Goal: Obtain resource: Download file/media

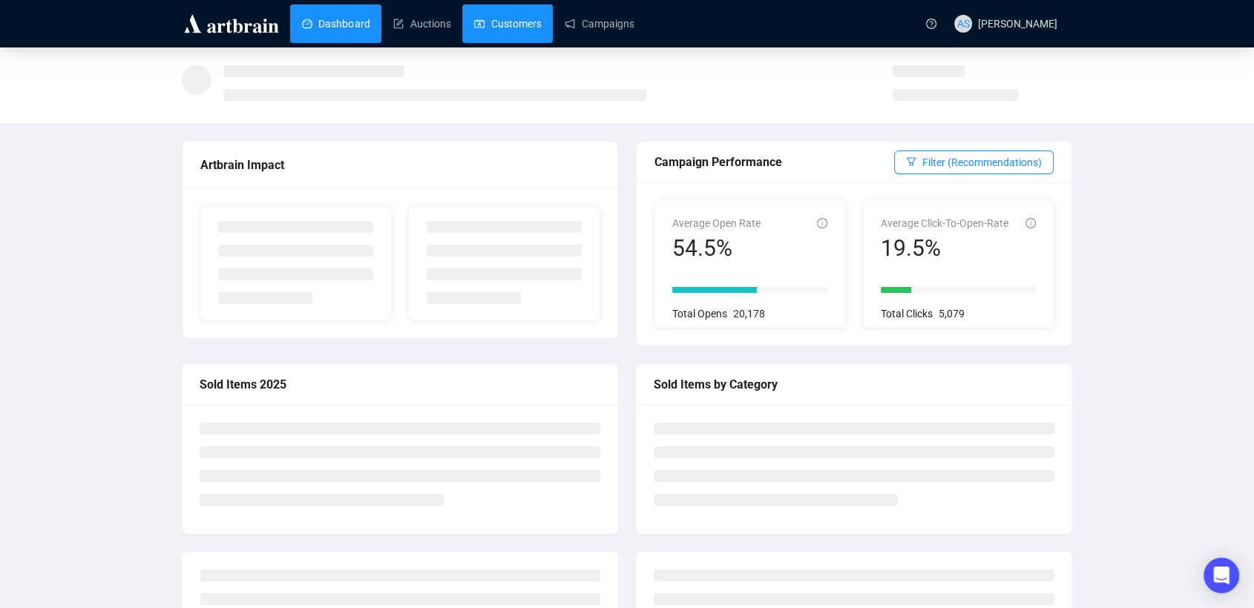
click at [530, 16] on link "Customers" at bounding box center [507, 23] width 67 height 39
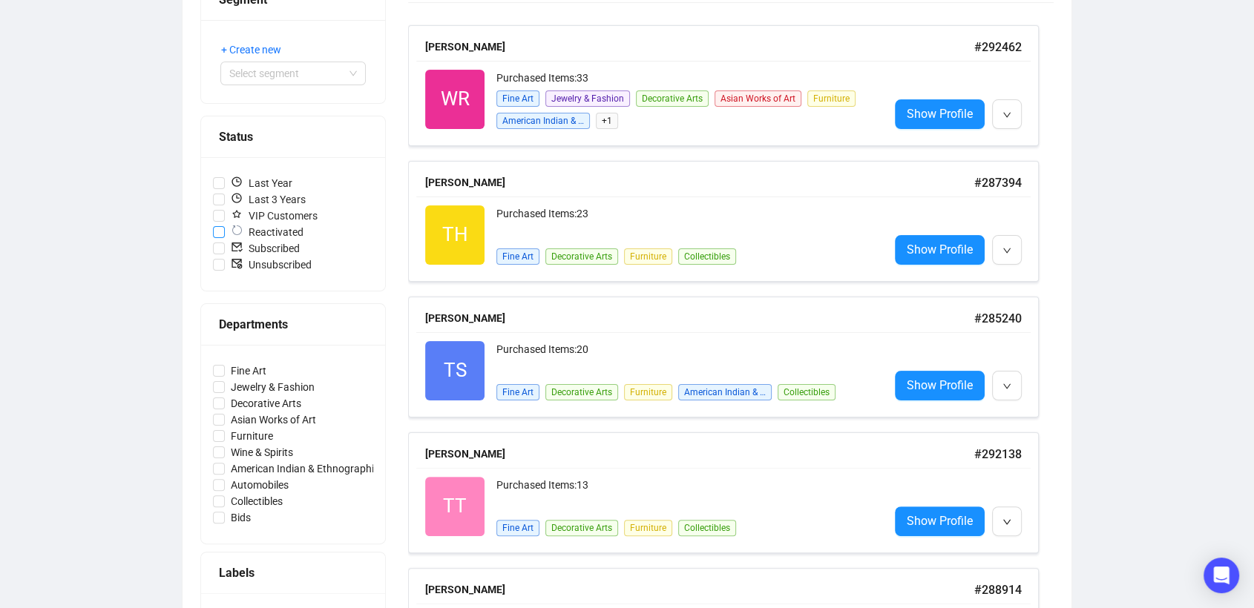
scroll to position [247, 0]
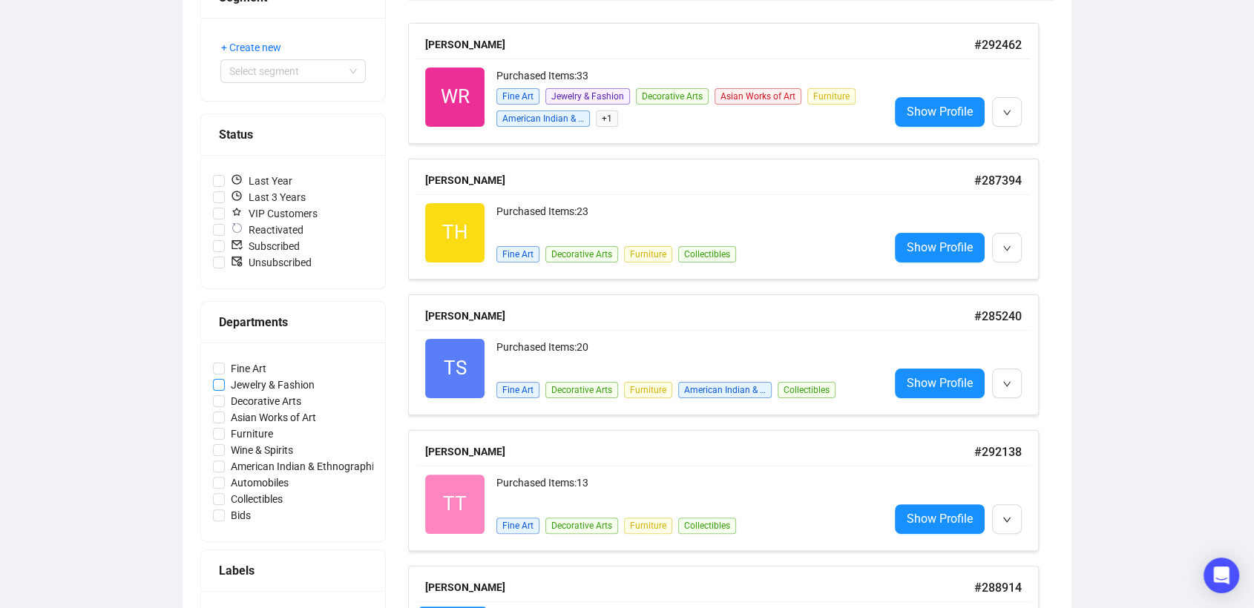
click at [261, 385] on span "Jewelry & Fashion" at bounding box center [273, 385] width 96 height 16
click at [225, 385] on input "Jewelry & Fashion" at bounding box center [219, 385] width 12 height 12
checkbox input "true"
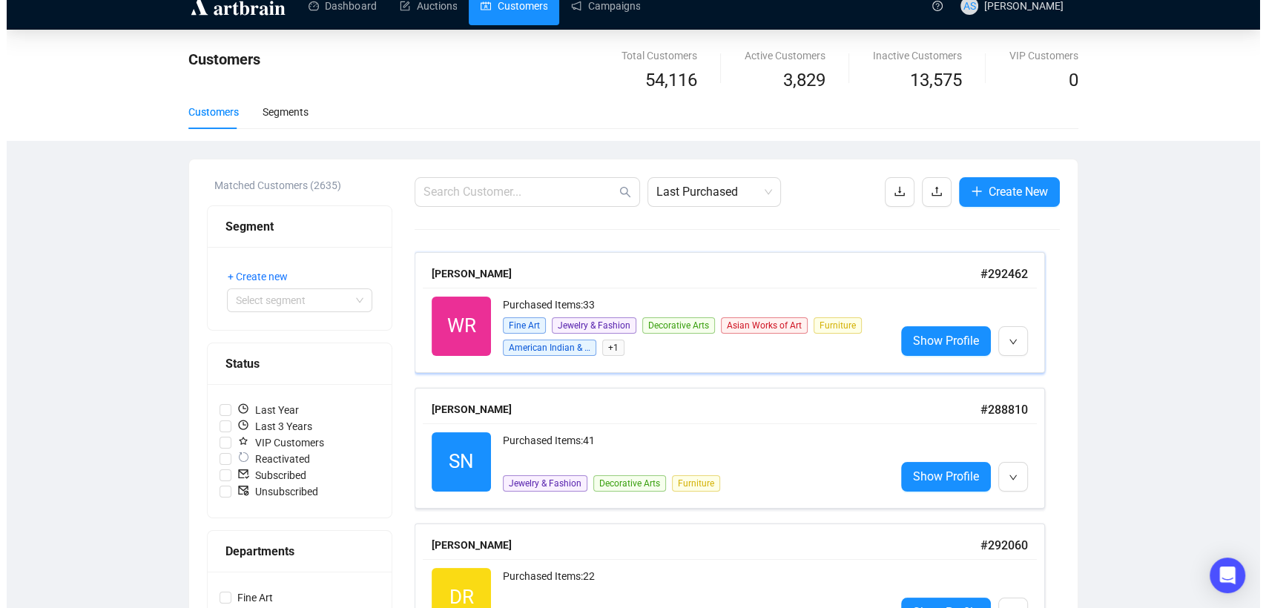
scroll to position [0, 0]
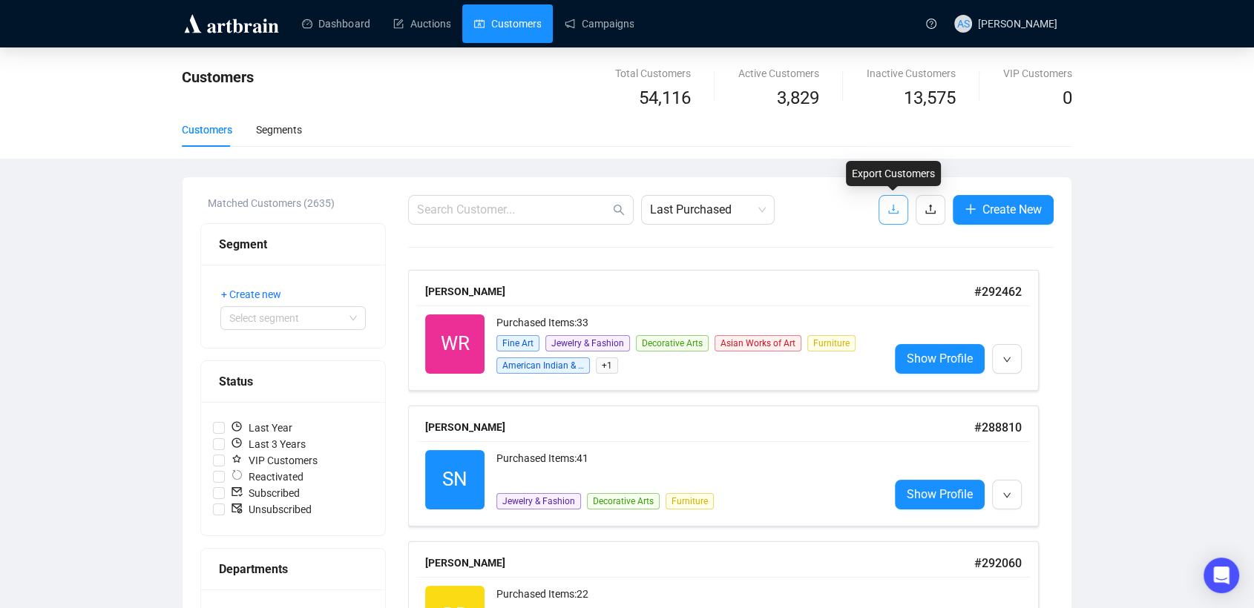
click at [889, 211] on icon "download" at bounding box center [893, 209] width 12 height 12
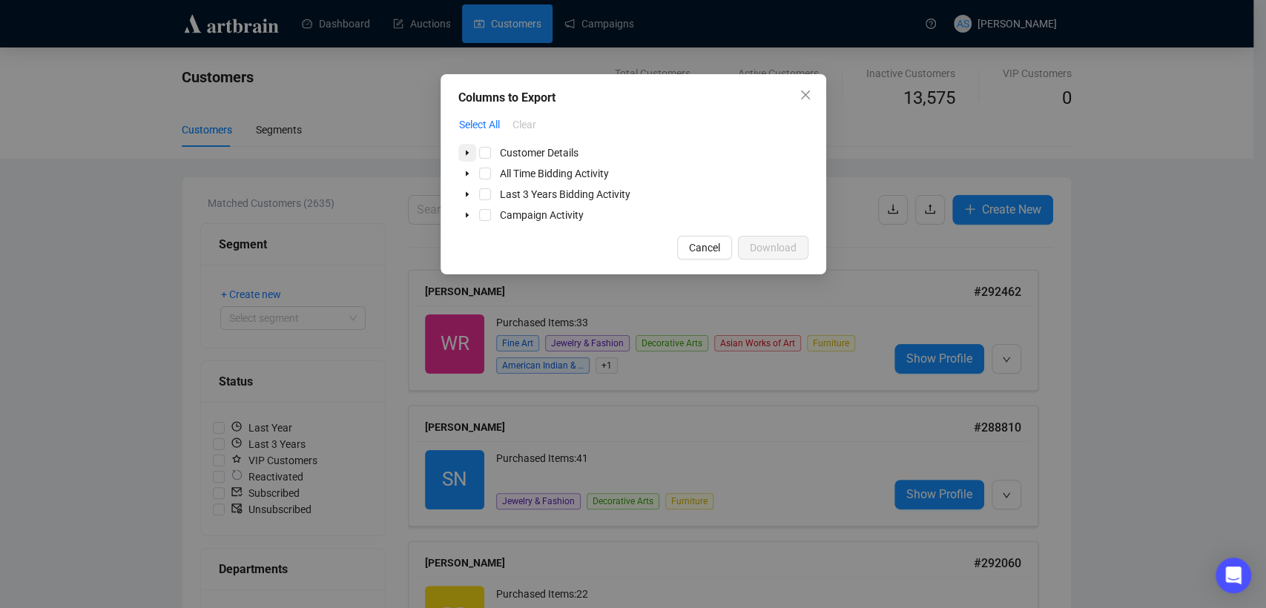
click at [469, 152] on icon "caret-down" at bounding box center [467, 152] width 7 height 7
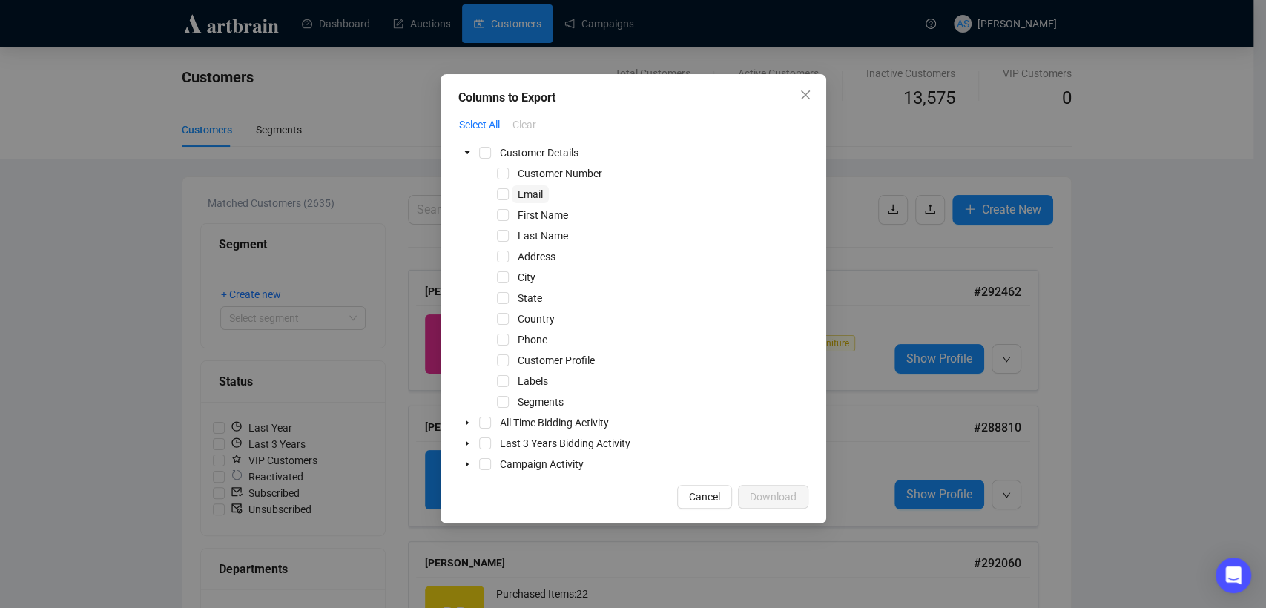
click at [519, 197] on span "Email" at bounding box center [530, 194] width 25 height 12
click at [530, 221] on span "First Name" at bounding box center [543, 215] width 50 height 12
click at [532, 234] on span "Last Name" at bounding box center [543, 236] width 50 height 12
click at [783, 499] on span "Download" at bounding box center [773, 497] width 47 height 16
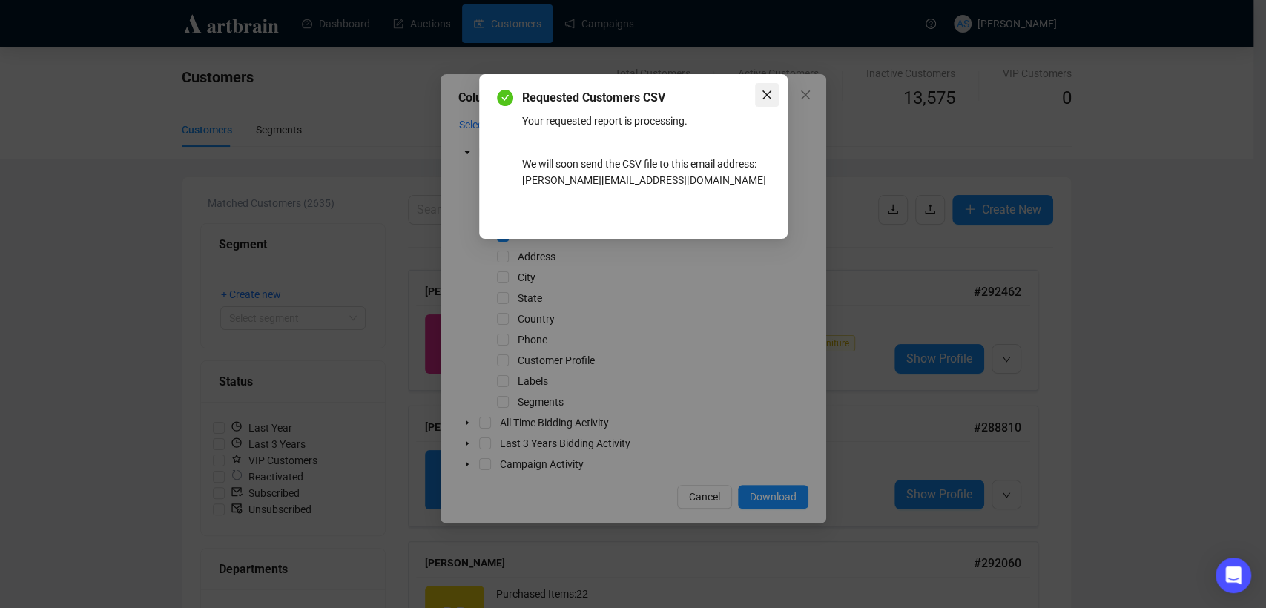
click at [766, 96] on icon "close" at bounding box center [766, 94] width 9 height 9
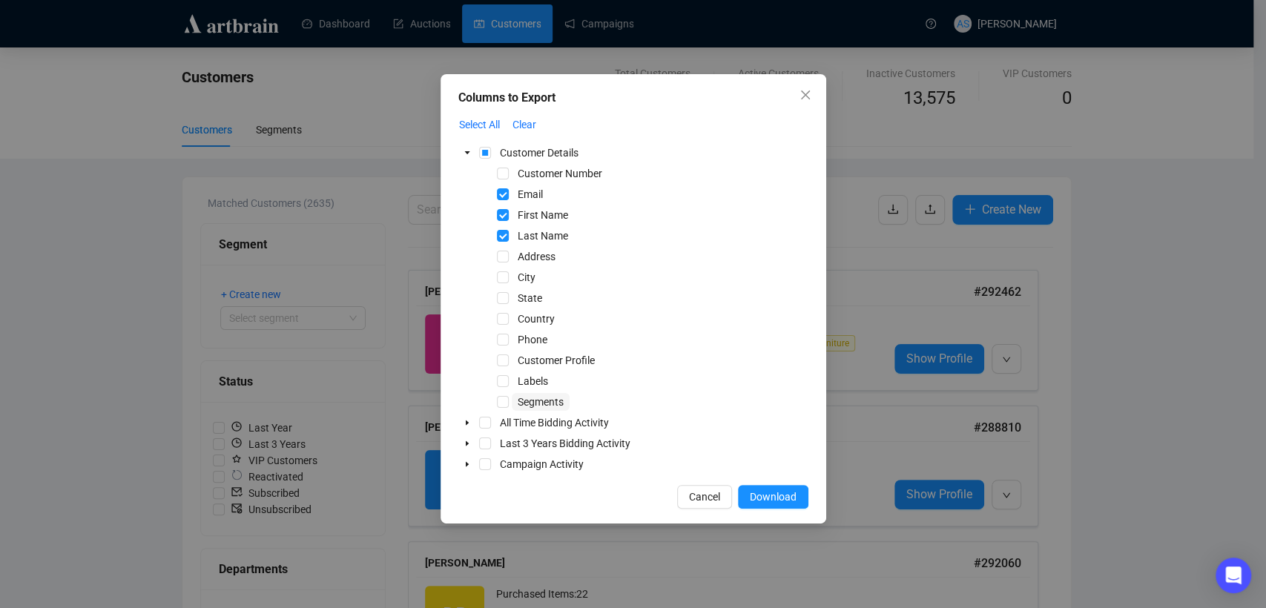
click at [538, 401] on span "Segments" at bounding box center [541, 402] width 46 height 12
drag, startPoint x: 533, startPoint y: 384, endPoint x: 533, endPoint y: 396, distance: 11.9
click at [533, 386] on span "Labels" at bounding box center [533, 381] width 30 height 12
click at [533, 399] on span "Segments" at bounding box center [541, 402] width 46 height 12
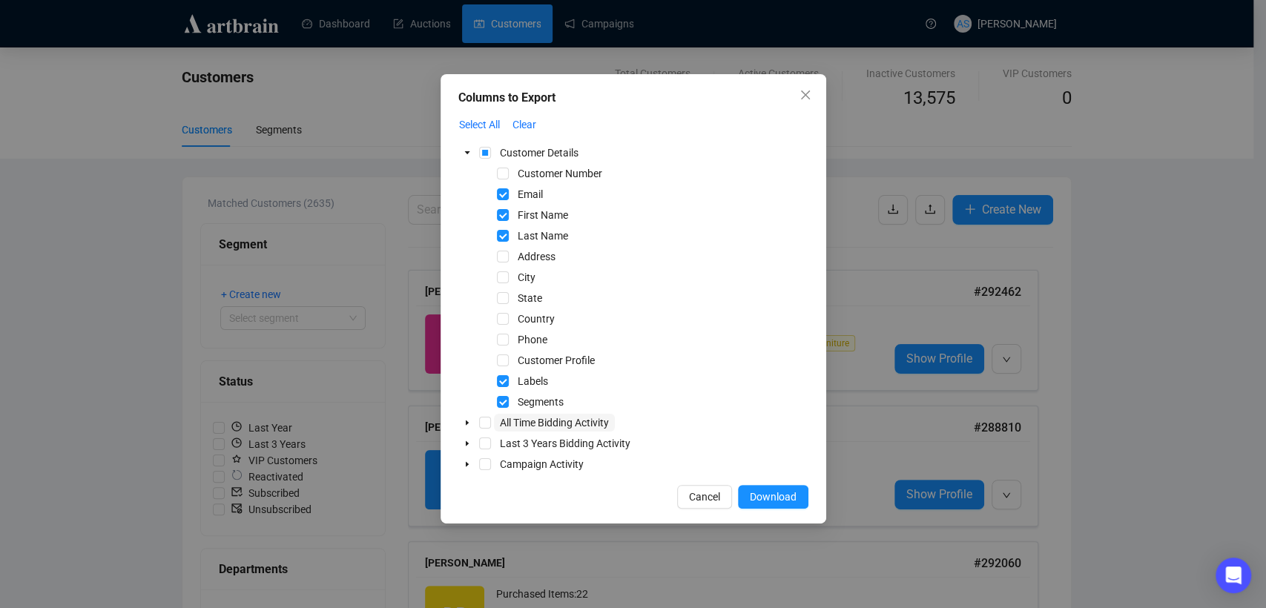
click at [563, 422] on span "All Time Bidding Activity" at bounding box center [554, 423] width 109 height 12
click at [468, 424] on icon "caret-down" at bounding box center [467, 422] width 7 height 7
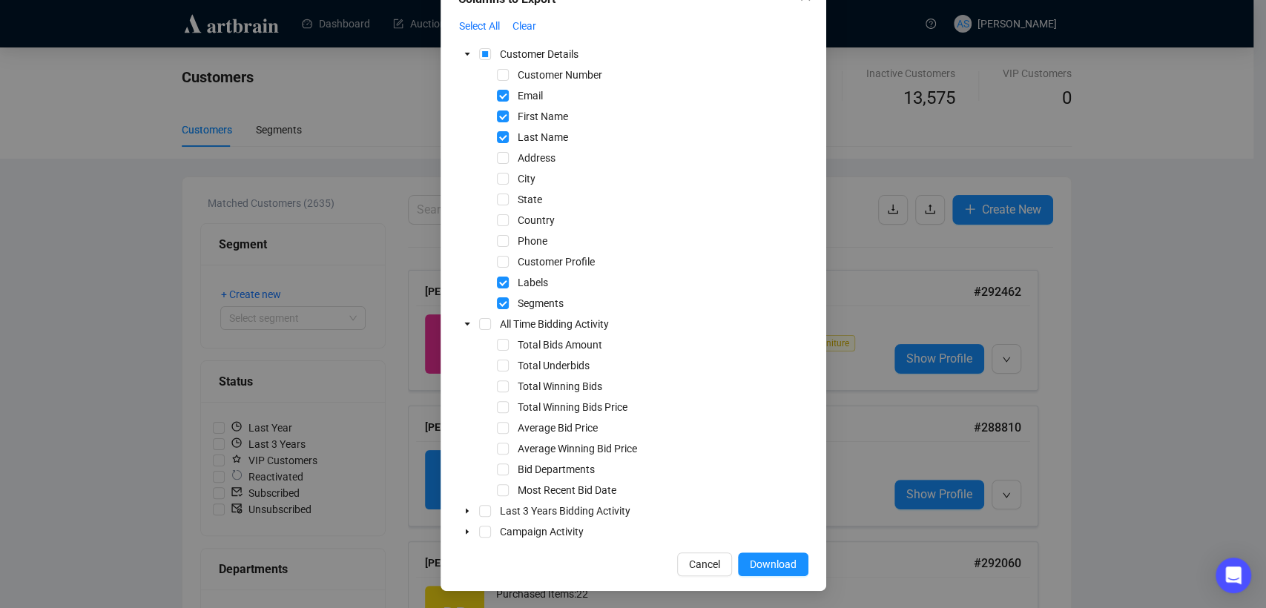
scroll to position [99, 0]
click at [523, 469] on span "Bid Departments" at bounding box center [556, 469] width 77 height 12
click at [776, 563] on span "Download" at bounding box center [773, 564] width 47 height 16
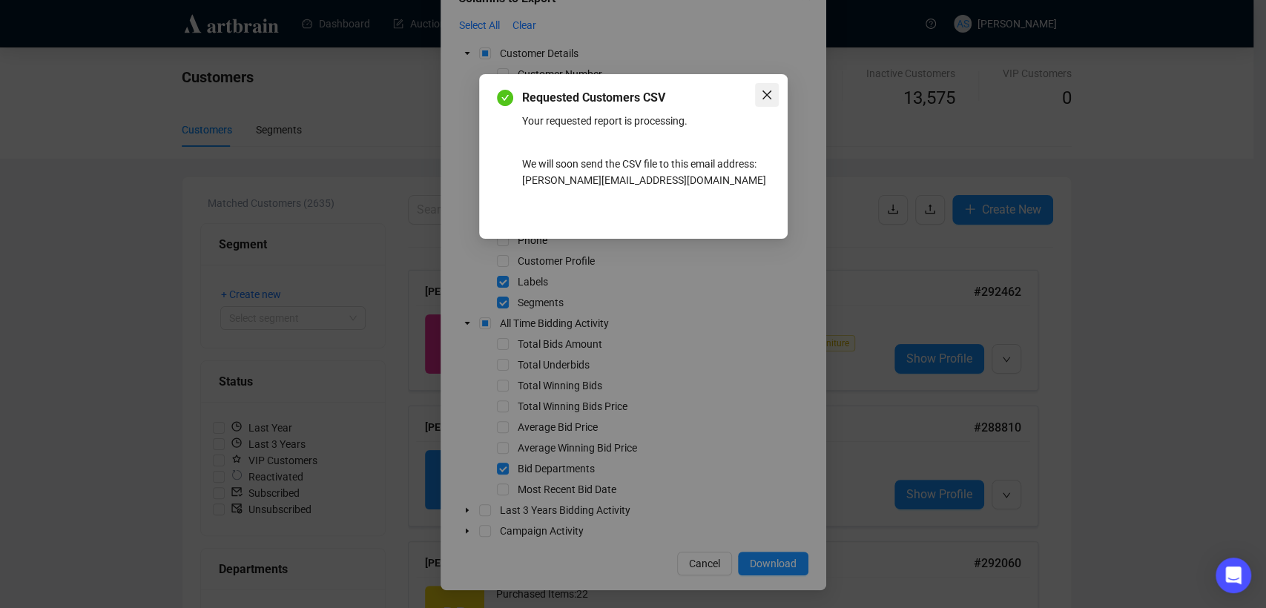
click at [771, 90] on icon "close" at bounding box center [767, 95] width 12 height 12
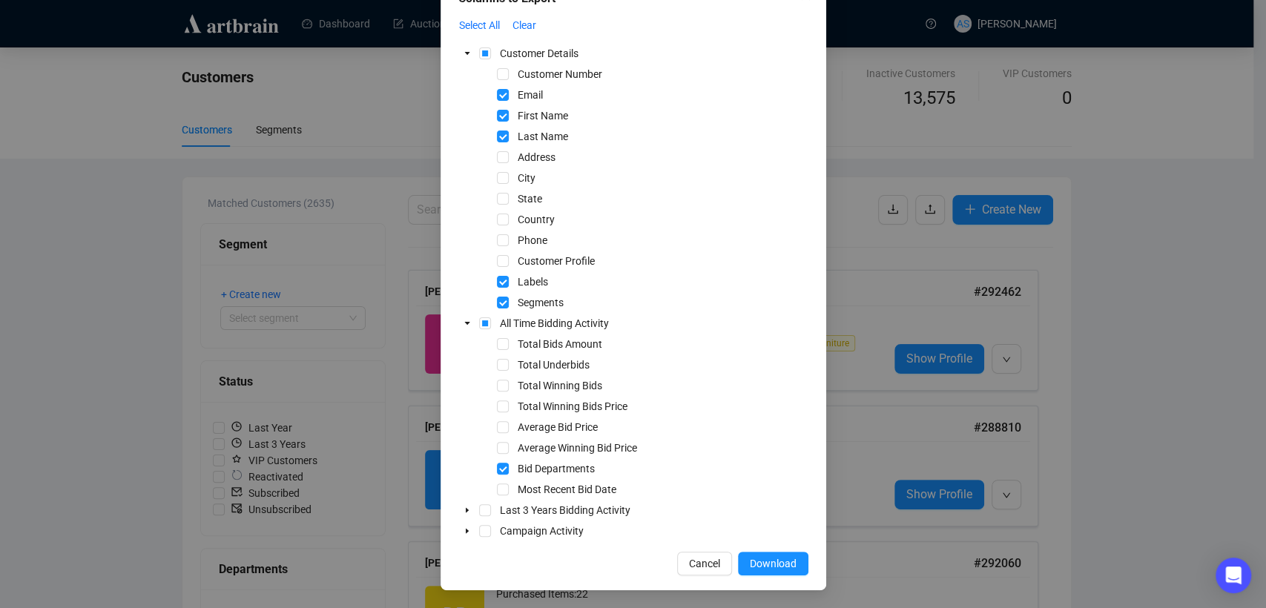
click at [932, 131] on div "Columns to Export Select All Clear Customer Details Customer Number Email First…" at bounding box center [633, 304] width 1266 height 608
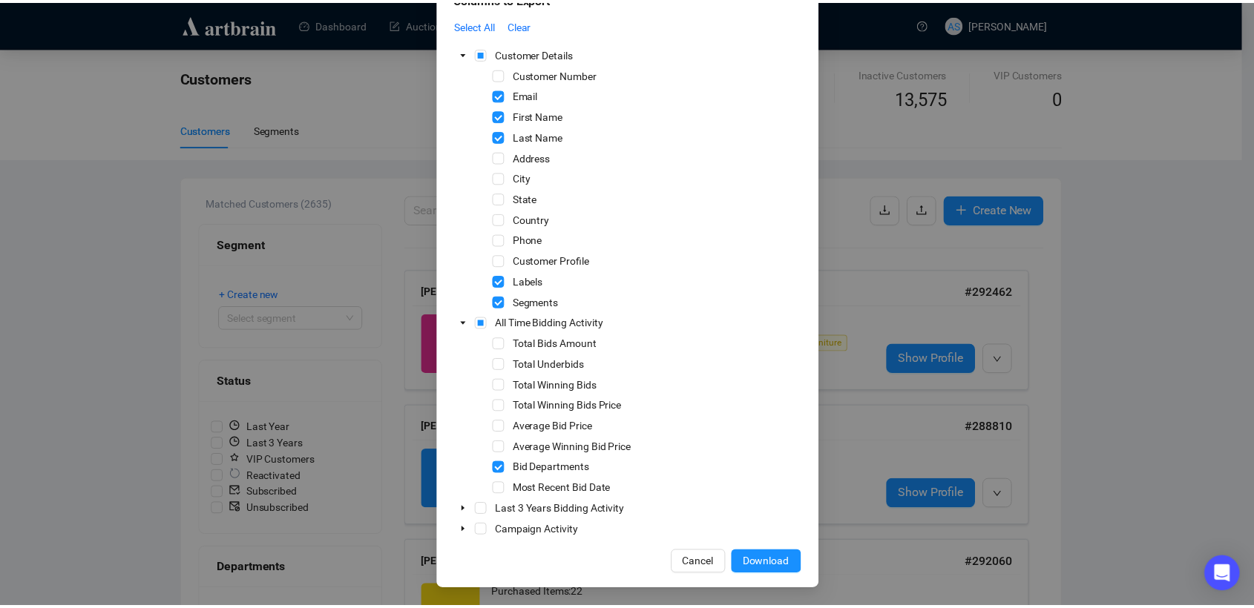
scroll to position [25, 0]
